Goal: Check status: Check status

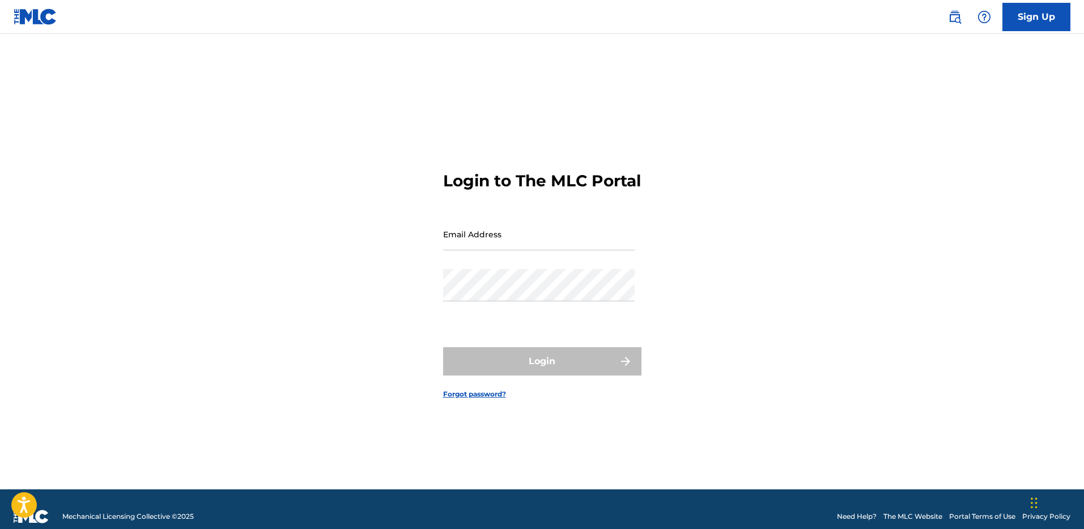
type input "[EMAIL_ADDRESS][DOMAIN_NAME]"
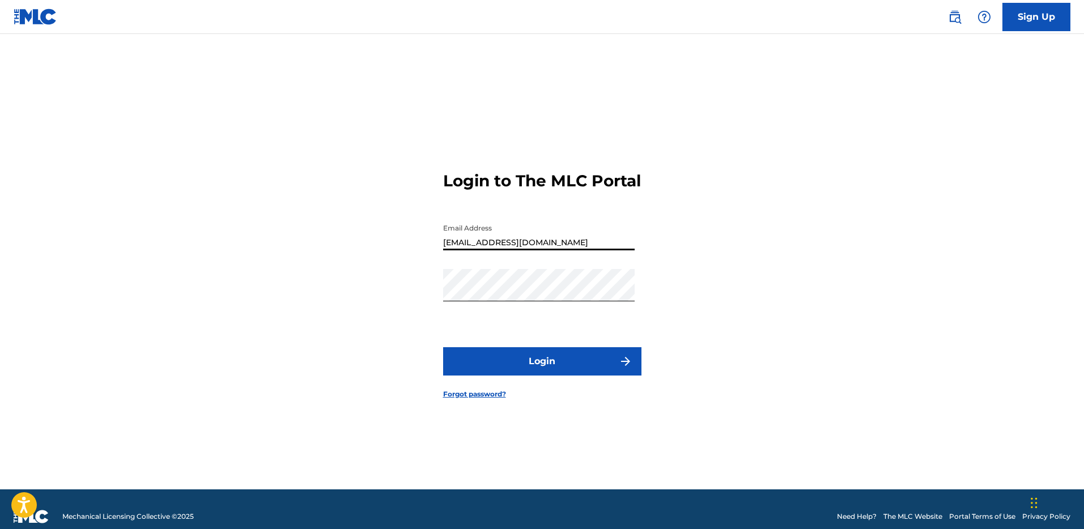
click at [548, 376] on button "Login" at bounding box center [542, 361] width 198 height 28
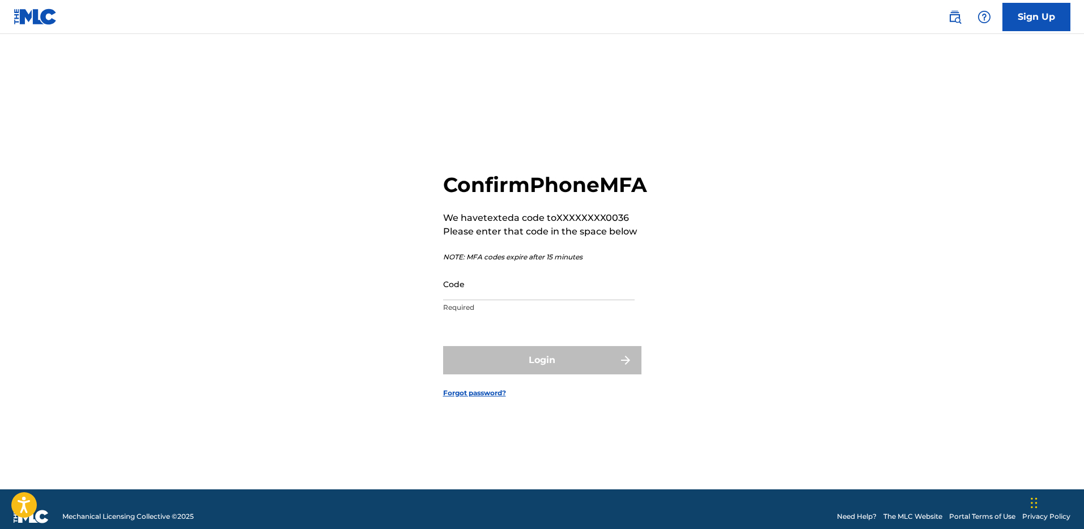
click at [521, 300] on input "Code" at bounding box center [539, 284] width 192 height 32
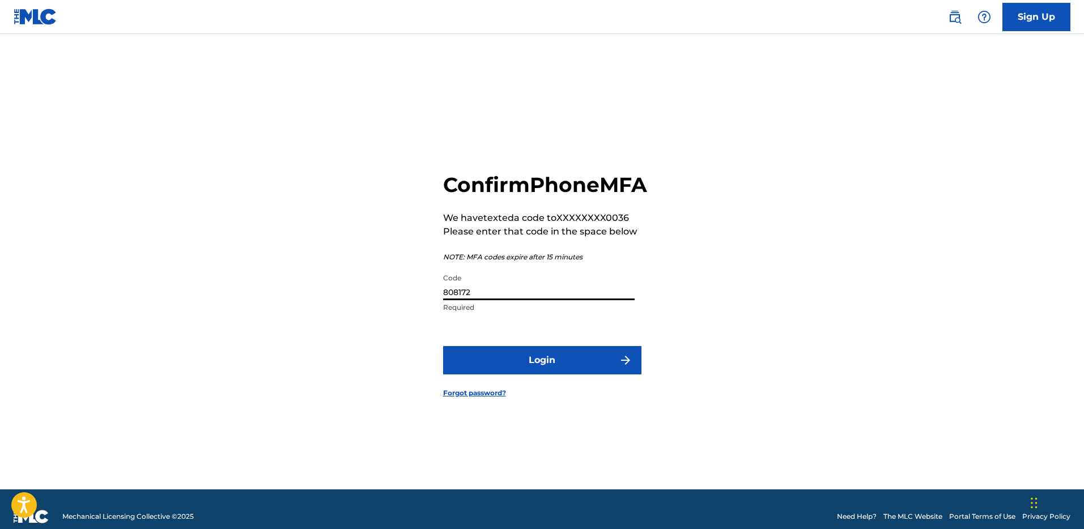
type input "808172"
click at [443, 346] on button "Login" at bounding box center [542, 360] width 198 height 28
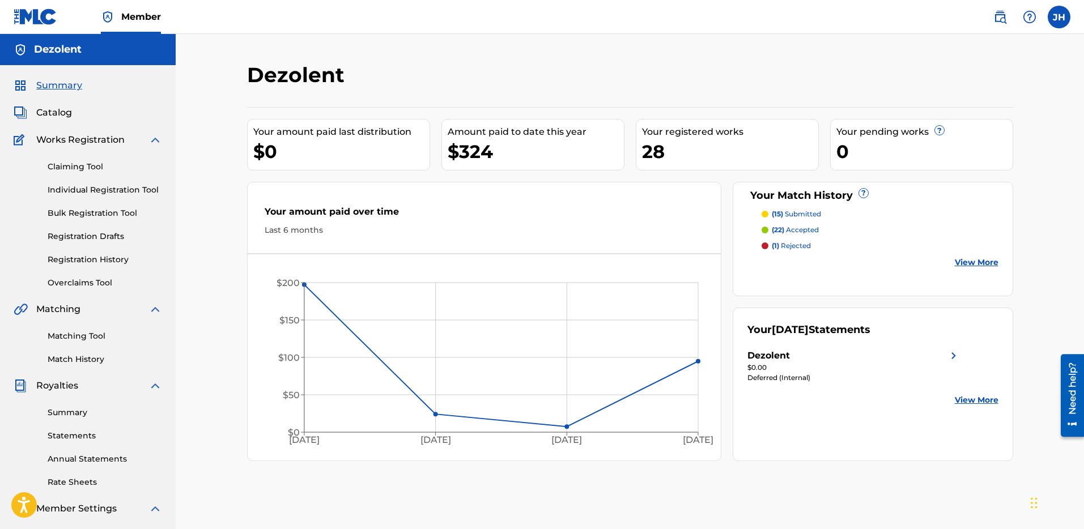
click at [71, 413] on link "Summary" at bounding box center [105, 413] width 114 height 12
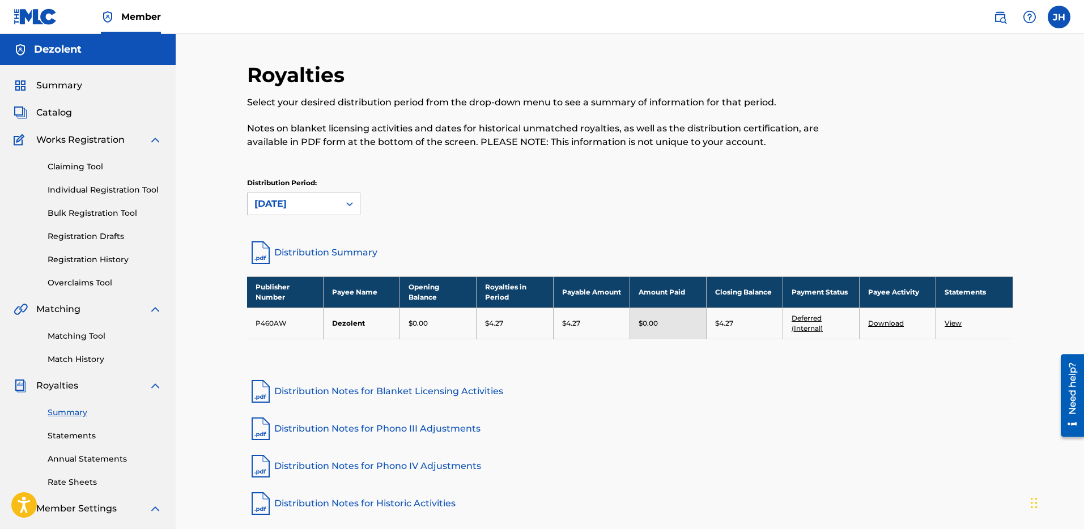
click at [74, 357] on link "Match History" at bounding box center [105, 360] width 114 height 12
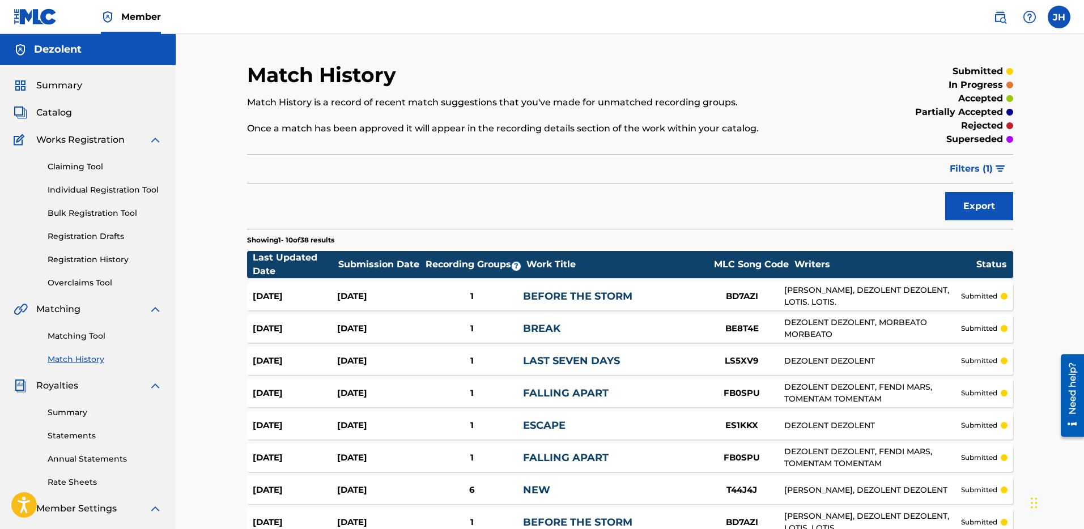
scroll to position [185, 0]
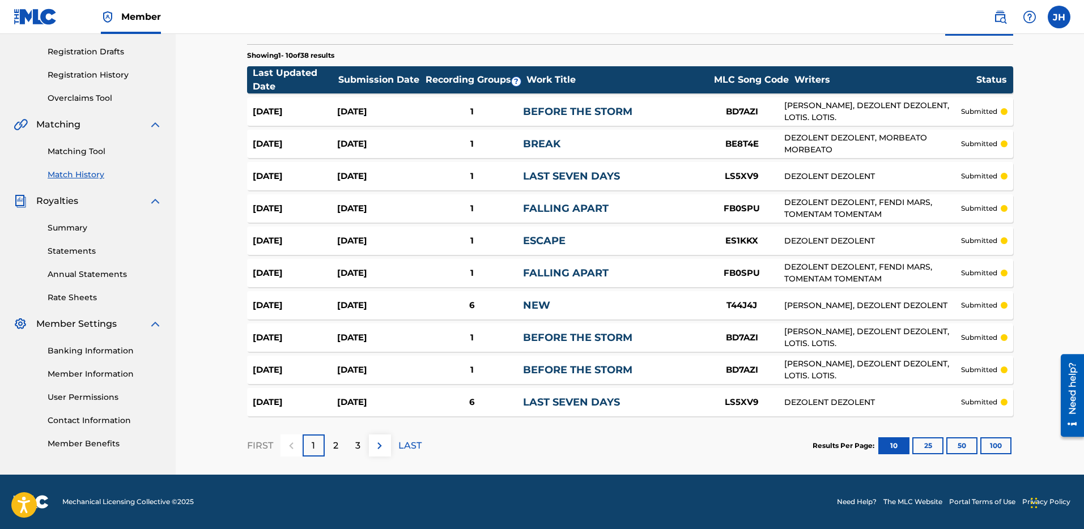
click at [925, 436] on div "Results Per Page: 10 25 50 100" at bounding box center [913, 445] width 201 height 53
click at [927, 443] on button "25" at bounding box center [927, 445] width 31 height 17
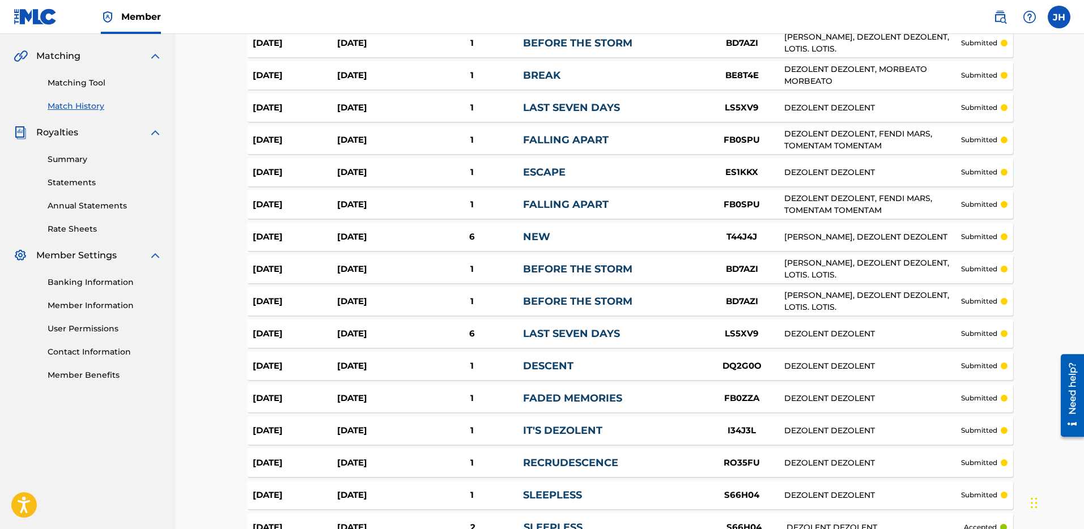
scroll to position [0, 0]
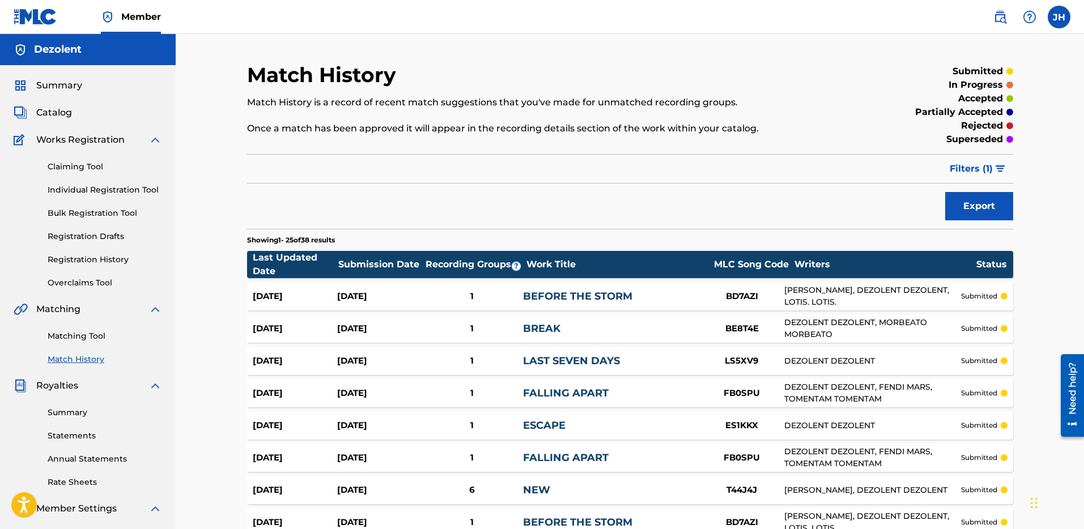
click at [79, 332] on link "Matching Tool" at bounding box center [105, 336] width 114 height 12
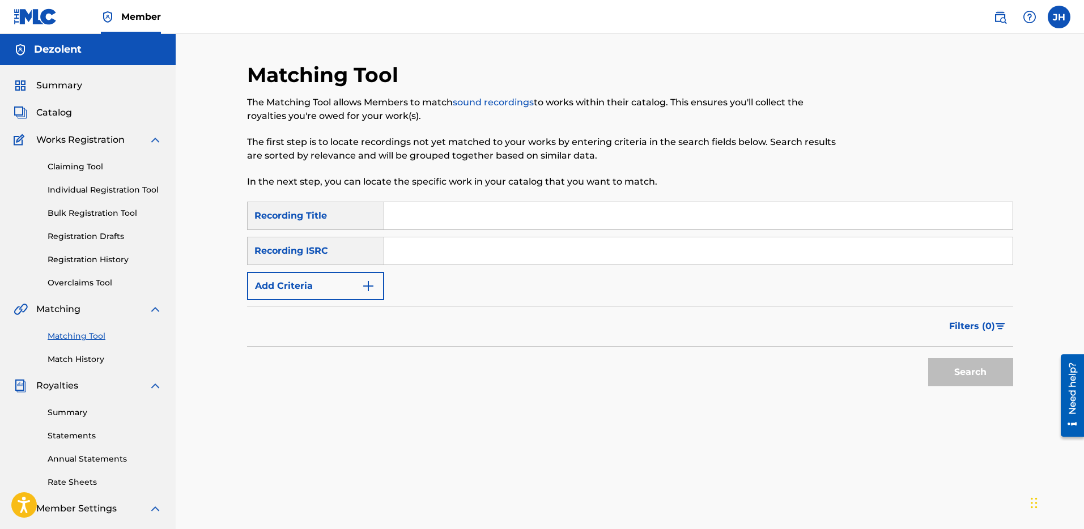
click at [86, 167] on link "Claiming Tool" at bounding box center [105, 167] width 114 height 12
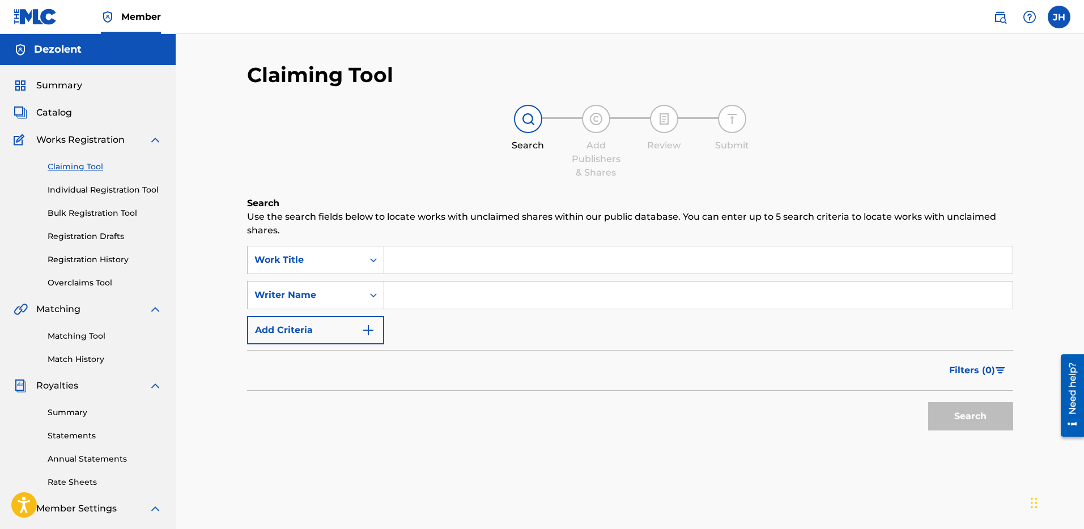
click at [84, 258] on link "Registration History" at bounding box center [105, 260] width 114 height 12
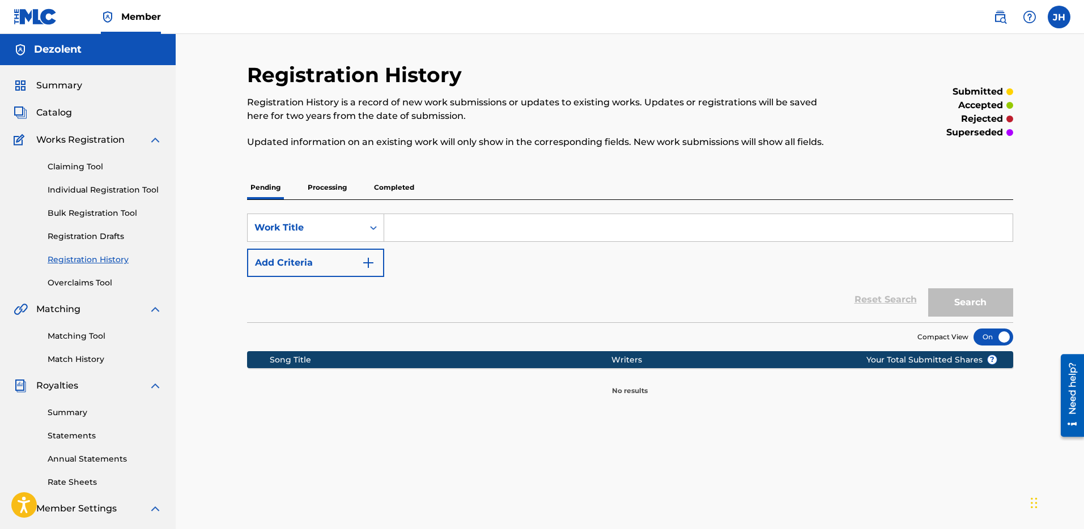
click at [313, 190] on p "Processing" at bounding box center [327, 188] width 46 height 24
click at [383, 186] on p "Completed" at bounding box center [394, 188] width 47 height 24
